Goal: Information Seeking & Learning: Learn about a topic

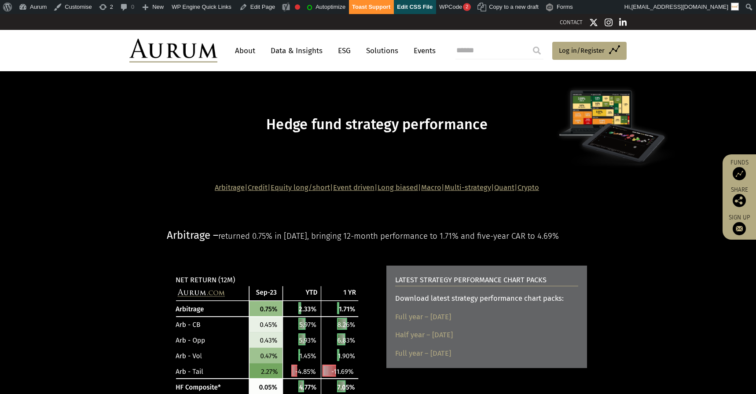
click at [396, 188] on link "Long biased" at bounding box center [398, 188] width 40 height 8
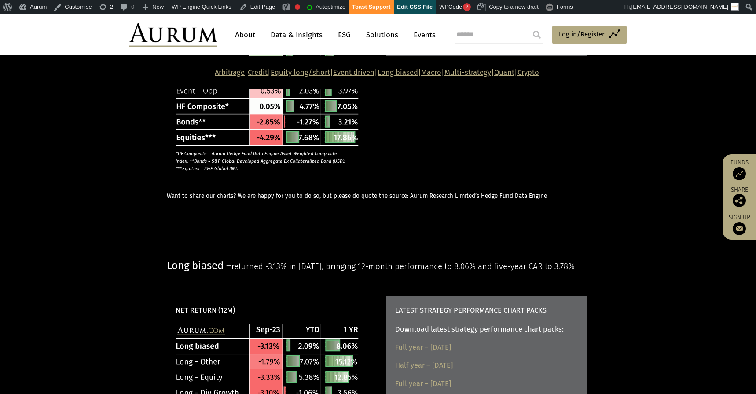
scroll to position [1248, 0]
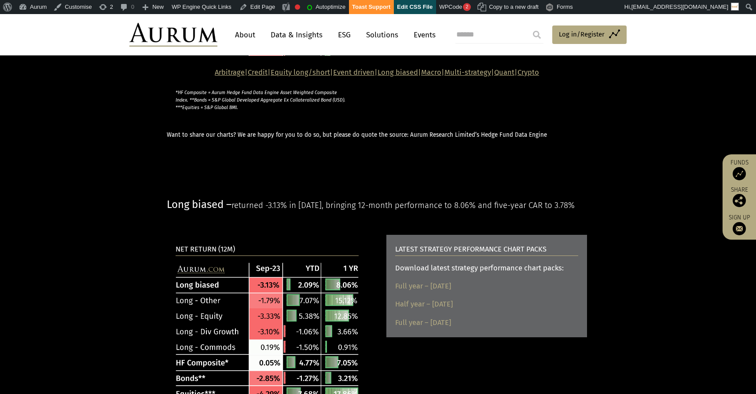
click at [221, 211] on span "Long biased –" at bounding box center [199, 204] width 65 height 12
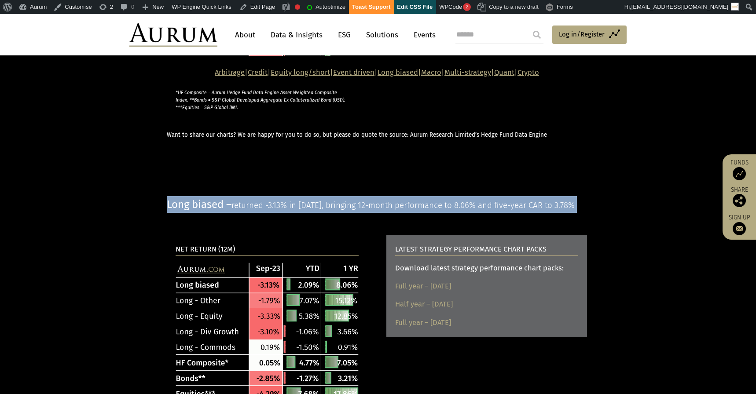
click at [221, 211] on span "Long biased –" at bounding box center [199, 204] width 65 height 12
copy main "Long biased – returned -3.13% in September 23, bringing 12-month performance to…"
click at [248, 210] on span "returned -3.13% in September 23, bringing 12-month performance to 8.06% and fiv…" at bounding box center [402, 206] width 343 height 10
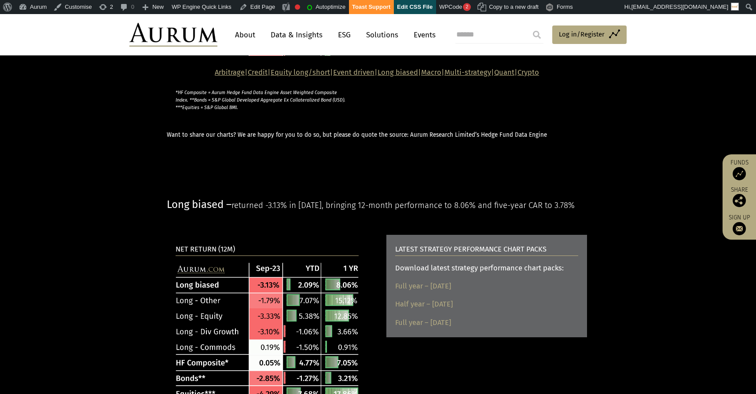
drag, startPoint x: 238, startPoint y: 230, endPoint x: 256, endPoint y: 242, distance: 21.6
click at [256, 213] on p "Long biased – returned -3.13% in September 23, bringing 12-month performance to…" at bounding box center [377, 204] width 420 height 17
drag, startPoint x: 235, startPoint y: 231, endPoint x: 243, endPoint y: 242, distance: 13.2
click at [243, 213] on p "Long biased – returned -3.13% in September 23, bringing 12-month performance to…" at bounding box center [377, 204] width 420 height 17
copy span "returned -3.13% in September 23, bringing 12-month performance to 8.06% and fiv…"
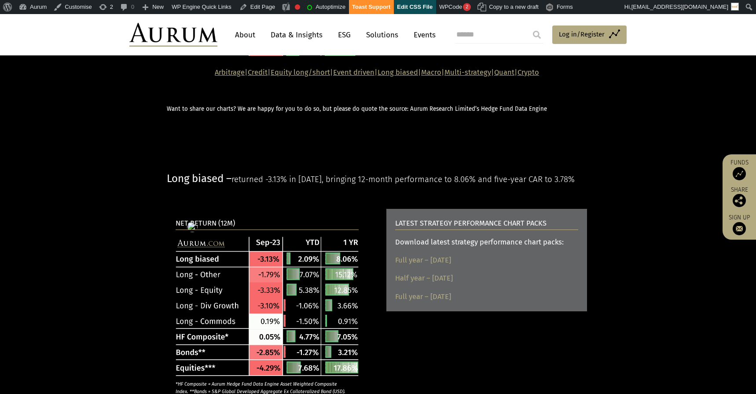
scroll to position [1330, 0]
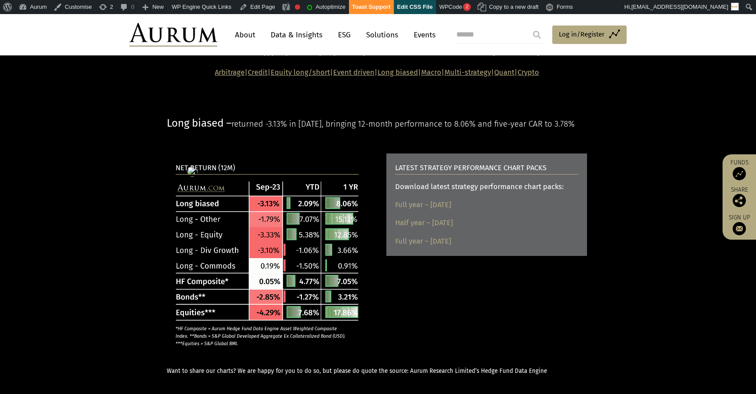
click at [198, 174] on p "NET RETURN (12M)" at bounding box center [267, 168] width 183 height 12
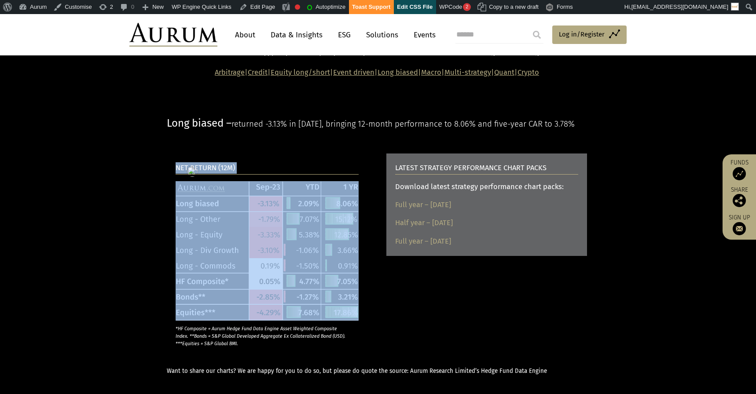
click at [198, 174] on p "NET RETURN (12M)" at bounding box center [267, 168] width 183 height 12
copy div "NET RETURN (12M)"
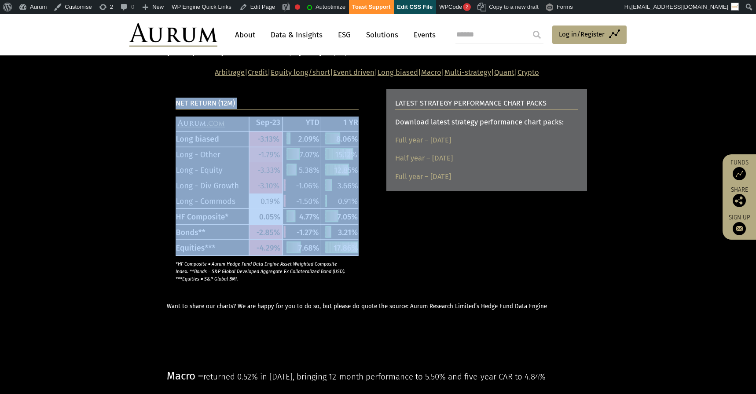
scroll to position [1393, 0]
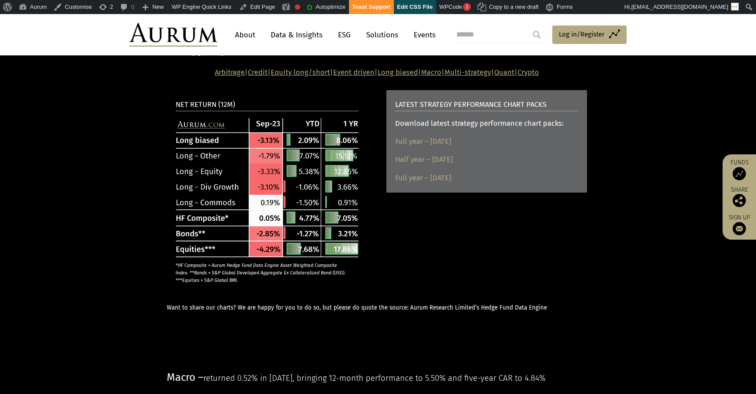
click at [419, 109] on b "LATEST STRATEGY PERFORMANCE CHART PACKS" at bounding box center [470, 104] width 151 height 8
copy div "LATEST STRATEGY PERFORMANCE CHART PACKS"
click at [444, 129] on div "Download latest strategy performance chart packs:" at bounding box center [486, 123] width 183 height 11
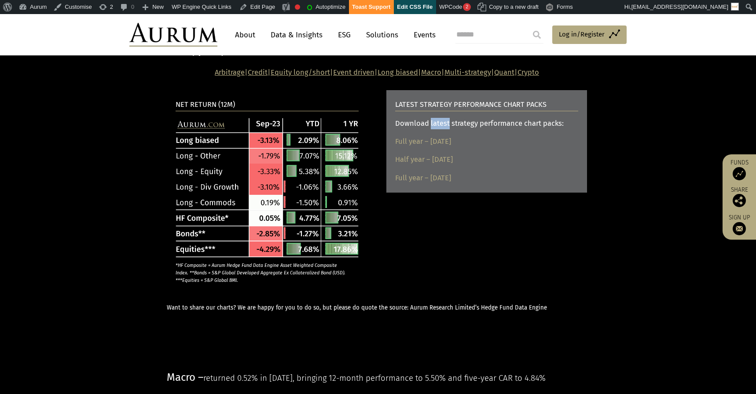
click at [444, 129] on div "Download latest strategy performance chart packs:" at bounding box center [486, 123] width 183 height 11
copy div "Download latest strategy performance chart packs:"
drag, startPoint x: 492, startPoint y: 219, endPoint x: 393, endPoint y: 181, distance: 106.6
click at [393, 181] on div "LATEST STRATEGY PERFORMANCE CHART PACKS Download latest strategy performance ch…" at bounding box center [486, 141] width 201 height 103
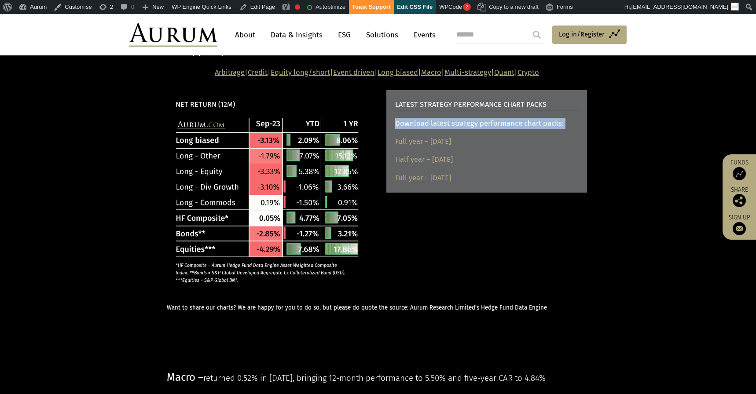
copy div "Full year – December 2023 Half year – June 2023 Full year – December 2022"
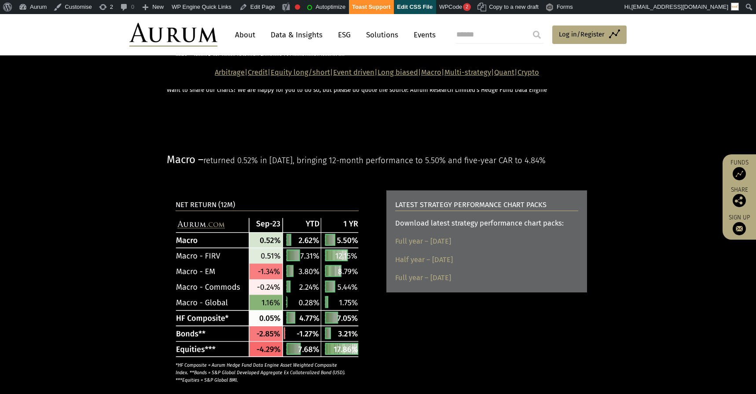
scroll to position [1610, 0]
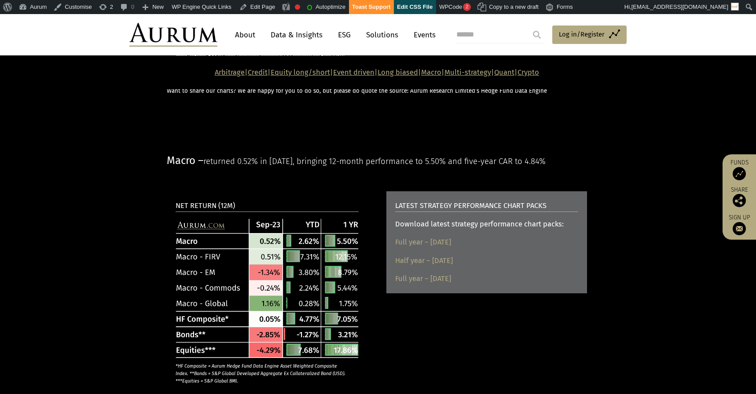
click at [200, 167] on span "Macro –" at bounding box center [185, 160] width 37 height 12
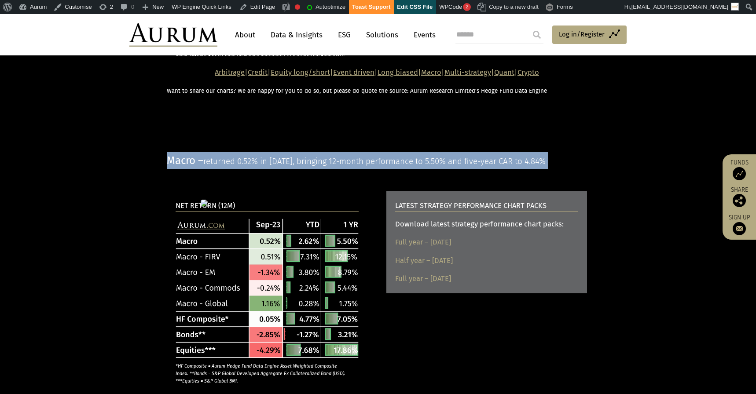
click at [200, 167] on span "Macro –" at bounding box center [185, 160] width 37 height 12
copy main "Macro – returned 0.52% in September 23, bringing 12-month performance to 5.50% …"
click at [217, 166] on span "returned 0.52% in September 23, bringing 12-month performance to 5.50% and five…" at bounding box center [374, 162] width 342 height 10
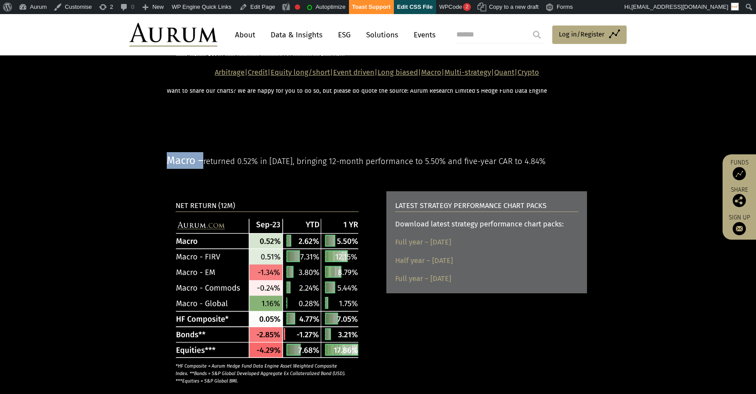
drag, startPoint x: 205, startPoint y: 199, endPoint x: 570, endPoint y: 191, distance: 365.8
click at [570, 169] on p "Macro – returned 0.52% in September 23, bringing 12-month performance to 5.50% …" at bounding box center [377, 160] width 420 height 17
click at [588, 169] on div "Macro – returned 0.52% in September 23, bringing 12-month performance to 5.50% …" at bounding box center [378, 160] width 440 height 17
drag, startPoint x: 574, startPoint y: 200, endPoint x: 206, endPoint y: 196, distance: 368.8
click at [206, 169] on p "Macro – returned 0.52% in September 23, bringing 12-month performance to 5.50% …" at bounding box center [377, 160] width 420 height 17
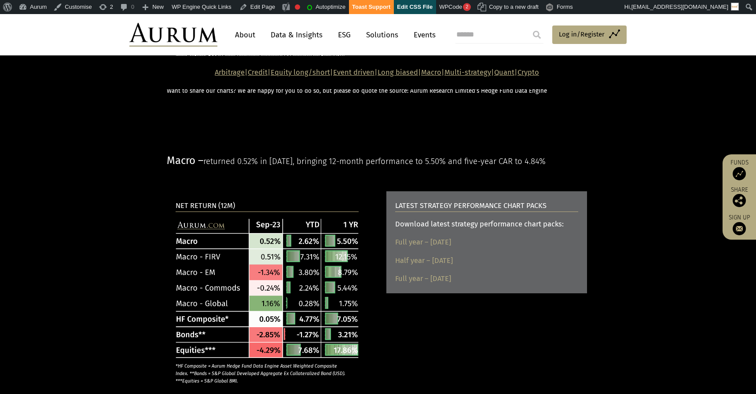
copy span "returned 0.52% in September 23, bringing 12-month performance to 5.50% and five…"
click at [190, 210] on b "NET RETURN (12M)" at bounding box center [205, 206] width 59 height 8
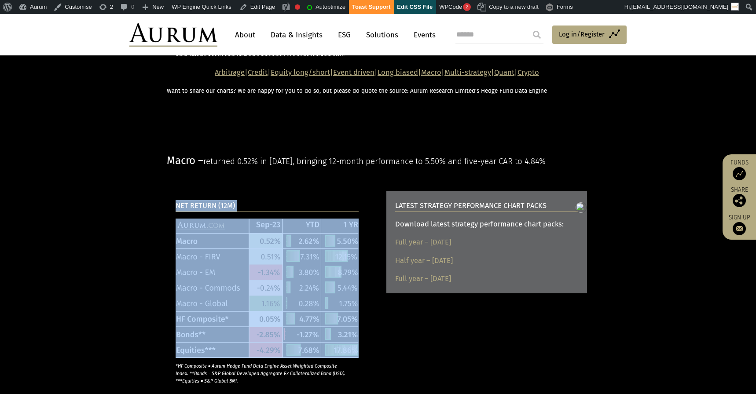
click at [190, 210] on b "NET RETURN (12M)" at bounding box center [205, 206] width 59 height 8
copy div "NET RETURN (12M)"
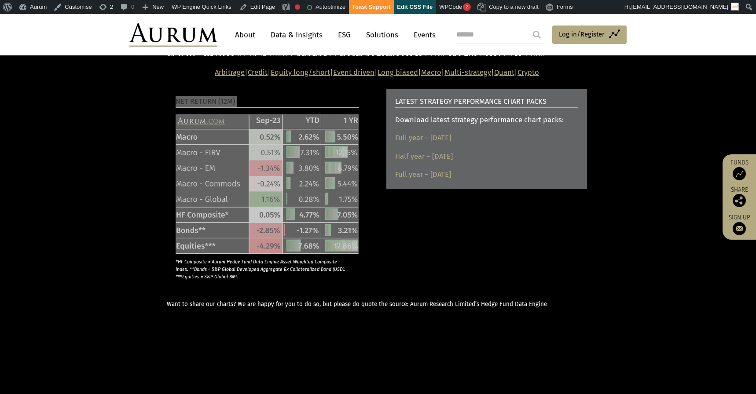
scroll to position [1704, 0]
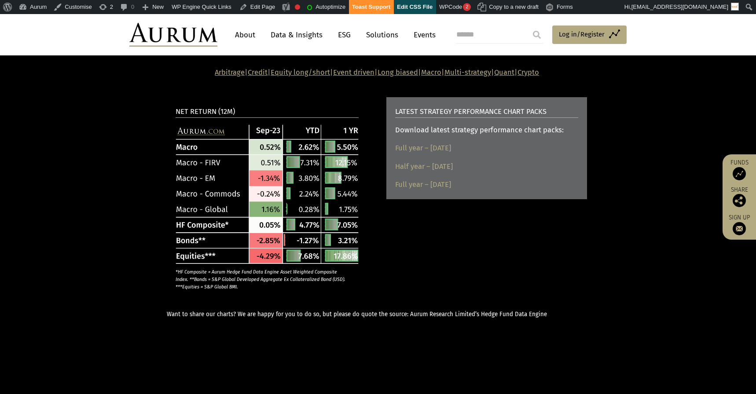
click at [430, 116] on b "LATEST STRATEGY PERFORMANCE CHART PACKS" at bounding box center [470, 111] width 151 height 8
copy div "LATEST STRATEGY PERFORMANCE CHART PACKS"
click at [463, 136] on div "Download latest strategy performance chart packs:" at bounding box center [486, 130] width 183 height 11
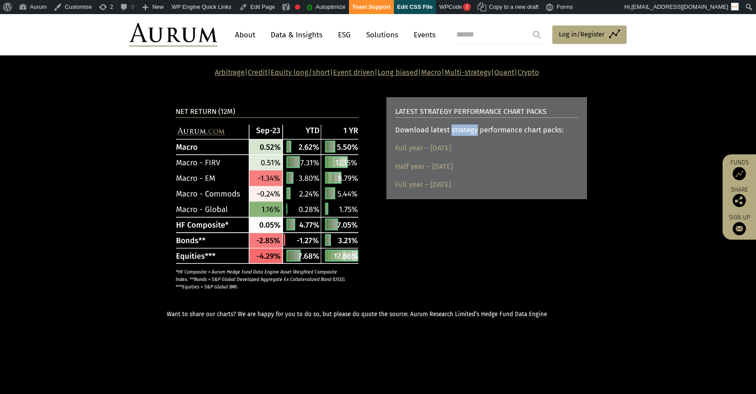
click at [463, 136] on div "Download latest strategy performance chart packs:" at bounding box center [486, 130] width 183 height 11
drag, startPoint x: 504, startPoint y: 224, endPoint x: 395, endPoint y: 186, distance: 115.7
click at [395, 186] on div "LATEST STRATEGY PERFORMANCE CHART PACKS Download latest strategy performance ch…" at bounding box center [486, 148] width 201 height 103
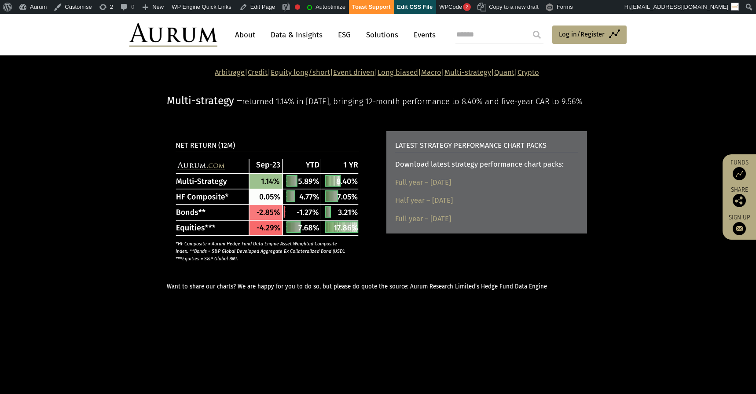
scroll to position [1982, 0]
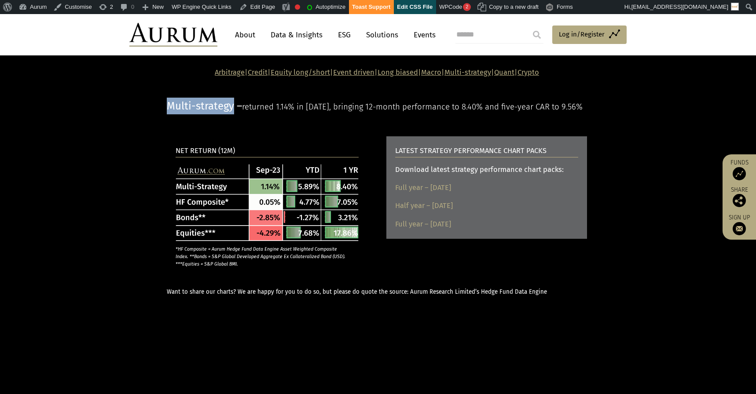
drag, startPoint x: 234, startPoint y: 144, endPoint x: 167, endPoint y: 142, distance: 66.5
click at [167, 112] on span "Multi-strategy –" at bounding box center [204, 106] width 75 height 12
click at [259, 112] on span "returned 1.14% in September 23, bringing 12-month performance to 8.40% and five…" at bounding box center [412, 107] width 341 height 10
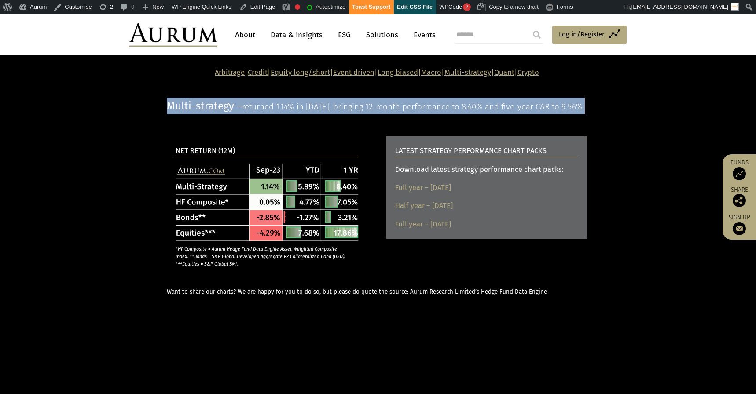
click at [259, 112] on span "returned 1.14% in September 23, bringing 12-month performance to 8.40% and five…" at bounding box center [412, 107] width 341 height 10
click at [257, 112] on span "returned 1.14% in September 23, bringing 12-month performance to 8.40% and five…" at bounding box center [412, 107] width 341 height 10
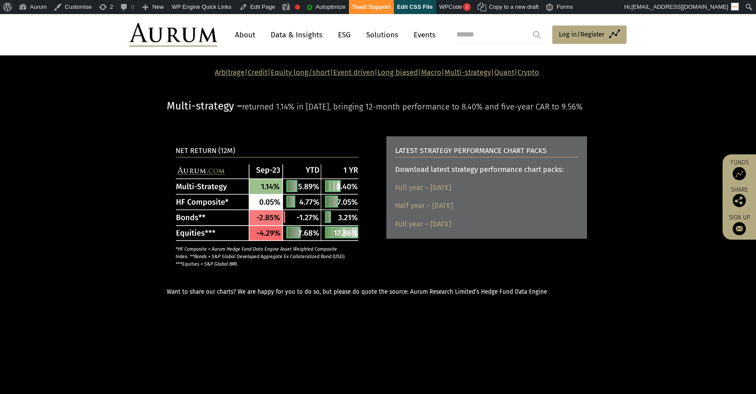
drag, startPoint x: 246, startPoint y: 146, endPoint x: 260, endPoint y: 167, distance: 24.8
click at [260, 114] on p "Multi-strategy – returned 1.14% in September 23, bringing 12-month performance …" at bounding box center [377, 106] width 420 height 17
click at [247, 112] on span "returned 1.14% in September 23, bringing 12-month performance to 8.40% and five…" at bounding box center [412, 107] width 341 height 10
drag, startPoint x: 245, startPoint y: 146, endPoint x: 261, endPoint y: 160, distance: 21.8
click at [261, 114] on p "Multi-strategy – returned 1.14% in September 23, bringing 12-month performance …" at bounding box center [377, 106] width 420 height 17
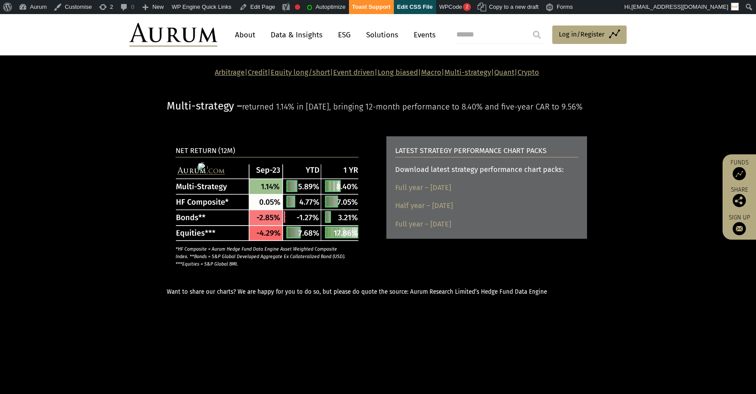
click at [197, 155] on b "NET RETURN (12M)" at bounding box center [205, 151] width 59 height 8
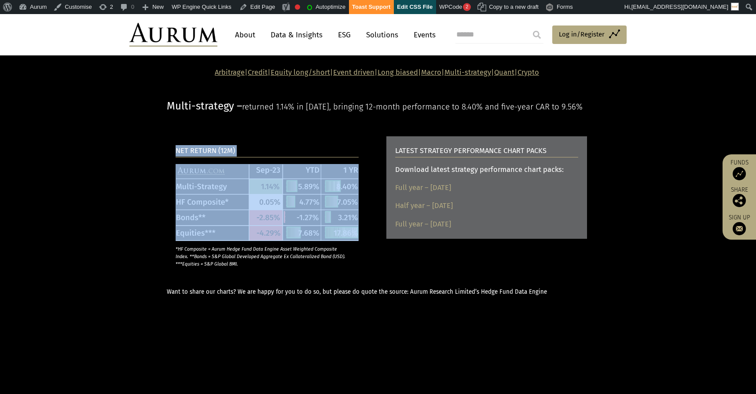
click at [197, 155] on b "NET RETURN (12M)" at bounding box center [205, 151] width 59 height 8
click at [427, 155] on b "LATEST STRATEGY PERFORMANCE CHART PACKS" at bounding box center [470, 151] width 151 height 8
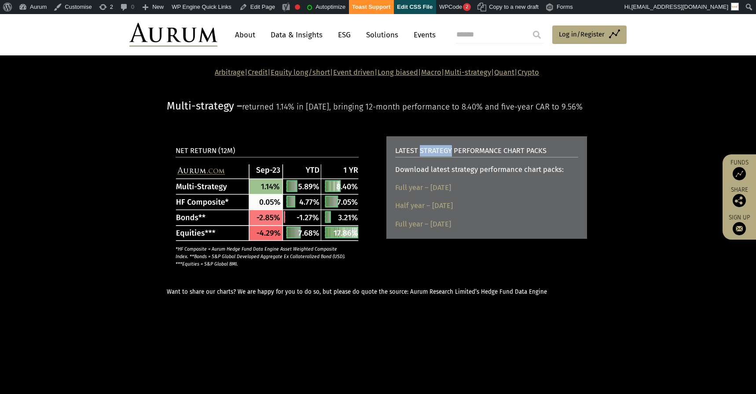
click at [427, 155] on b "LATEST STRATEGY PERFORMANCE CHART PACKS" at bounding box center [470, 151] width 151 height 8
click at [442, 176] on div "Download latest strategy performance chart packs:" at bounding box center [486, 169] width 183 height 11
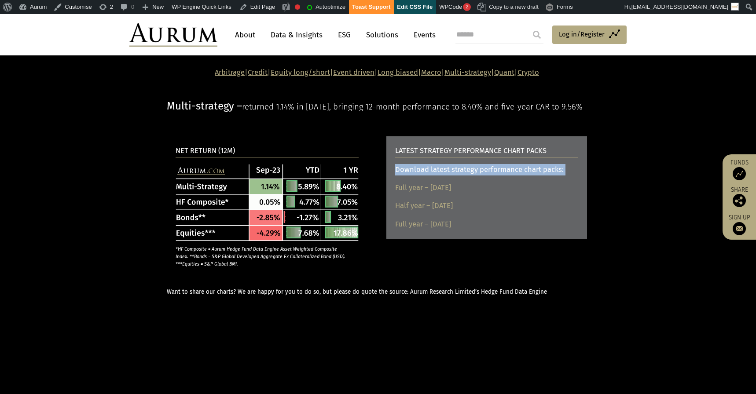
click at [442, 176] on div "Download latest strategy performance chart packs:" at bounding box center [486, 169] width 183 height 11
drag, startPoint x: 496, startPoint y: 276, endPoint x: 397, endPoint y: 240, distance: 105.7
click at [397, 239] on div "LATEST STRATEGY PERFORMANCE CHART PACKS Download latest strategy performance ch…" at bounding box center [486, 187] width 201 height 103
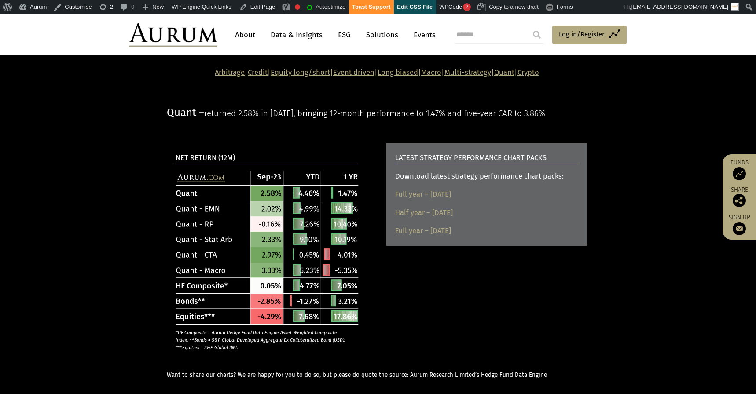
scroll to position [2239, 0]
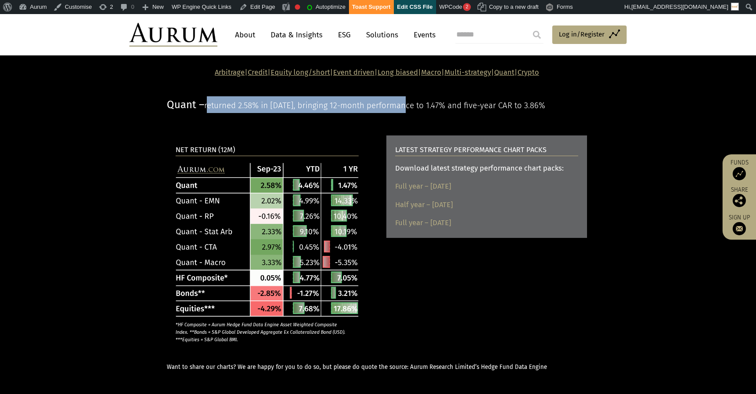
drag, startPoint x: 212, startPoint y: 158, endPoint x: 402, endPoint y: 157, distance: 190.6
click at [408, 110] on span "returned 2.58% in September 23, bringing 12-month performance to 1.47% and five…" at bounding box center [374, 106] width 341 height 10
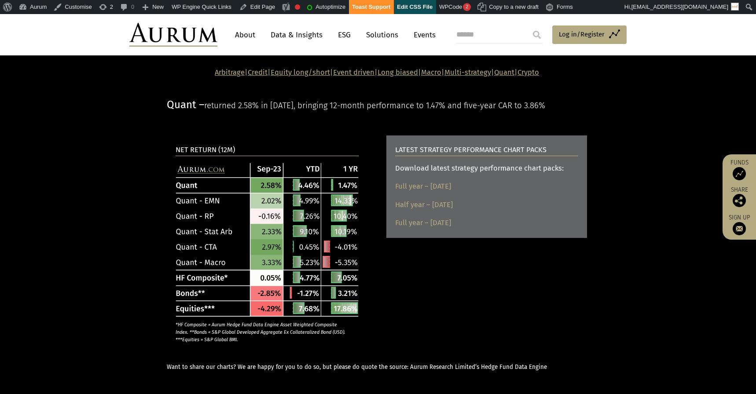
click at [217, 110] on span "returned 2.58% in September 23, bringing 12-month performance to 1.47% and five…" at bounding box center [374, 106] width 341 height 10
drag, startPoint x: 207, startPoint y: 157, endPoint x: 577, endPoint y: 154, distance: 370.6
click at [577, 113] on p "Quant – returned 2.58% in September 23, bringing 12-month performance to 1.47% …" at bounding box center [377, 104] width 420 height 17
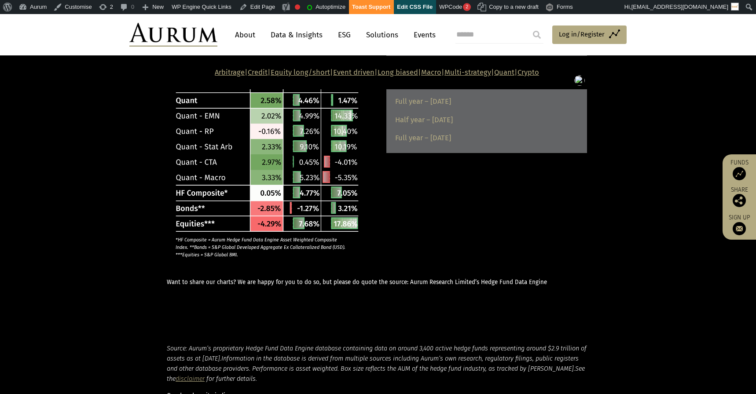
scroll to position [2323, 0]
click at [539, 76] on strong "Arbitrage | Credit | Equity long/short | Event driven | Long biased | Macro | M…" at bounding box center [377, 72] width 324 height 8
click at [539, 73] on link "Crypto" at bounding box center [529, 72] width 22 height 8
click at [514, 73] on link "Quant" at bounding box center [504, 72] width 20 height 8
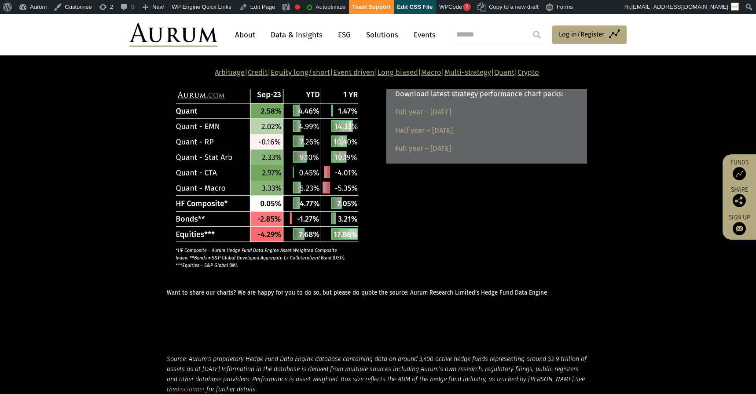
scroll to position [2313, 0]
click at [210, 80] on b "NET RETURN (12M)" at bounding box center [205, 76] width 59 height 8
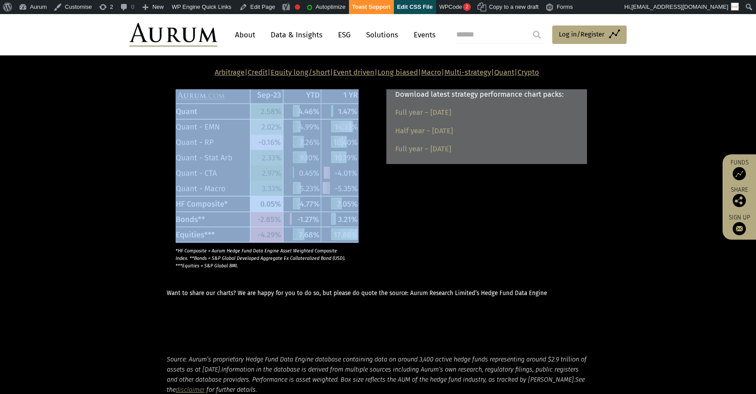
click at [210, 80] on b "NET RETURN (12M)" at bounding box center [205, 76] width 59 height 8
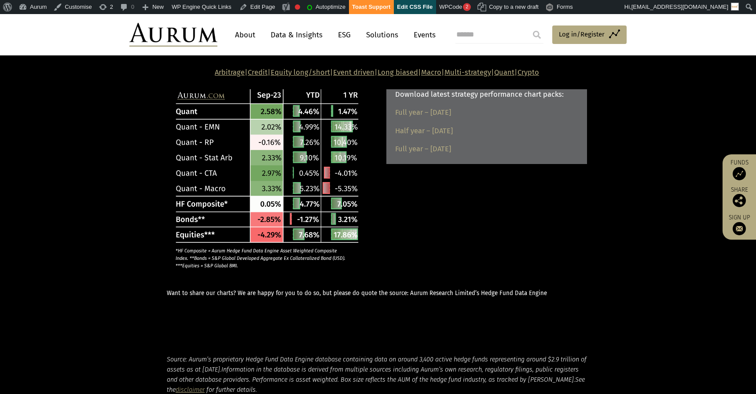
click at [401, 80] on b "LATEST STRATEGY PERFORMANCE CHART PACKS" at bounding box center [470, 76] width 151 height 8
click at [430, 100] on div "Download latest strategy performance chart packs:" at bounding box center [486, 94] width 183 height 11
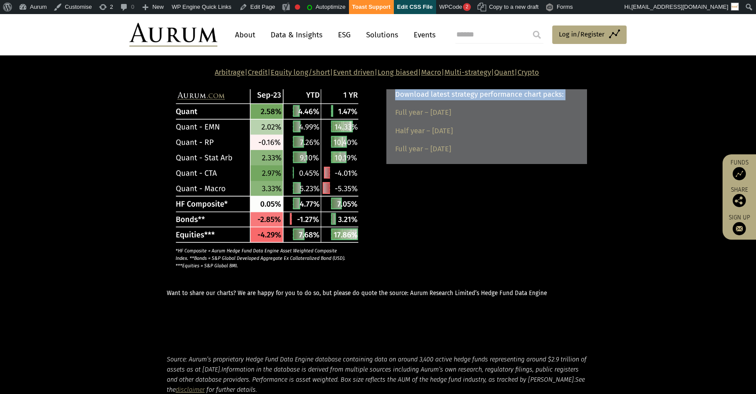
click at [430, 100] on div "Download latest strategy performance chart packs:" at bounding box center [486, 94] width 183 height 11
drag, startPoint x: 496, startPoint y: 206, endPoint x: 390, endPoint y: 166, distance: 113.4
click at [390, 164] on div "LATEST STRATEGY PERFORMANCE CHART PACKS Download latest strategy performance ch…" at bounding box center [486, 113] width 201 height 103
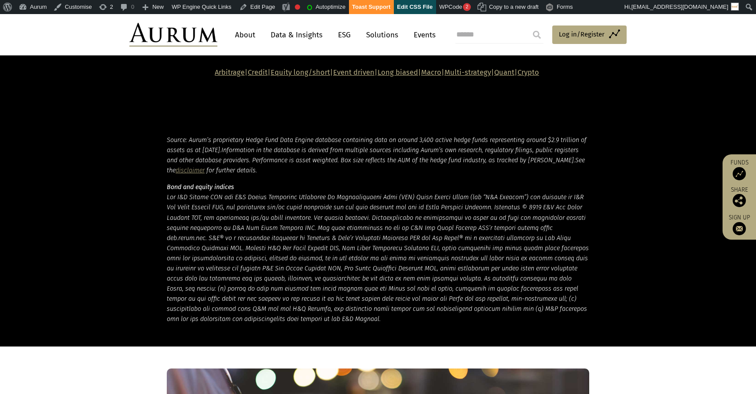
scroll to position [2537, 0]
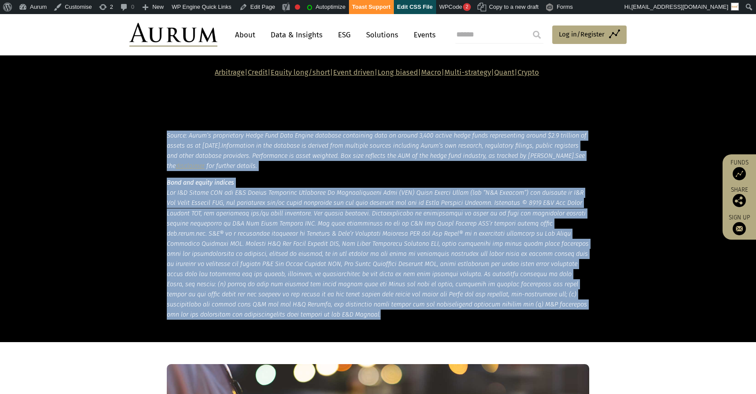
drag, startPoint x: 165, startPoint y: 185, endPoint x: 257, endPoint y: 366, distance: 202.9
click at [257, 320] on div "Source: Aurum’s proprietary Hedge Fund Data Engine database containing data on …" at bounding box center [378, 226] width 440 height 190
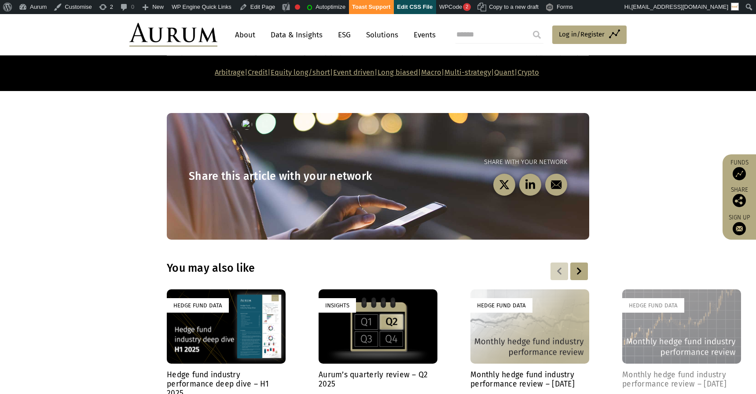
scroll to position [2791, 0]
